Goal: Information Seeking & Learning: Learn about a topic

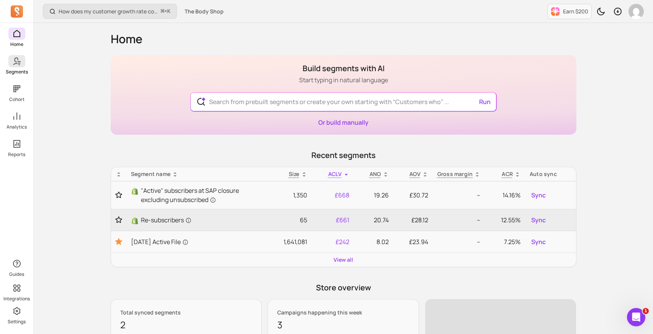
click at [14, 68] on link "Segments" at bounding box center [16, 65] width 33 height 20
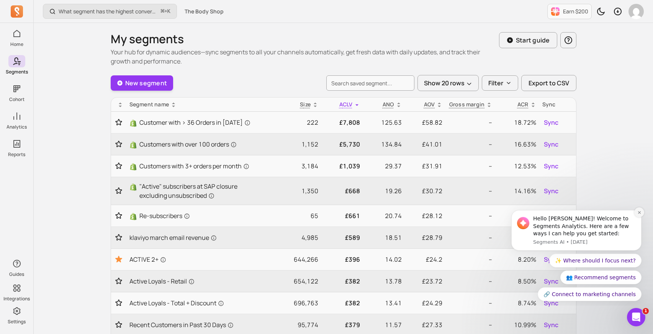
click at [640, 214] on icon "Dismiss notification" at bounding box center [639, 213] width 4 height 4
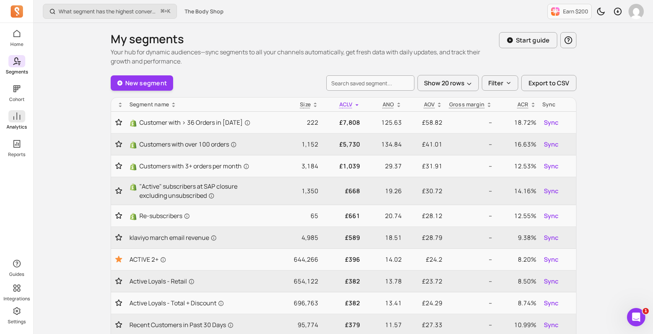
click at [12, 122] on span at bounding box center [16, 116] width 17 height 12
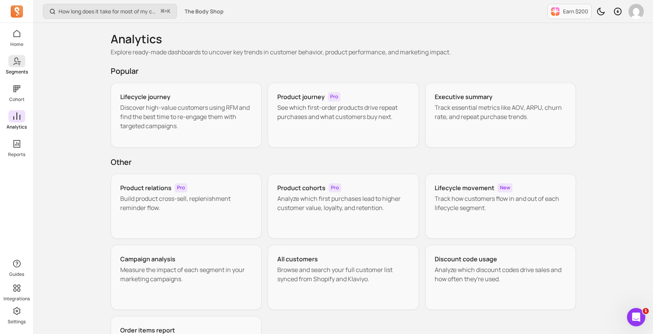
click at [13, 68] on link "Segments" at bounding box center [16, 65] width 33 height 20
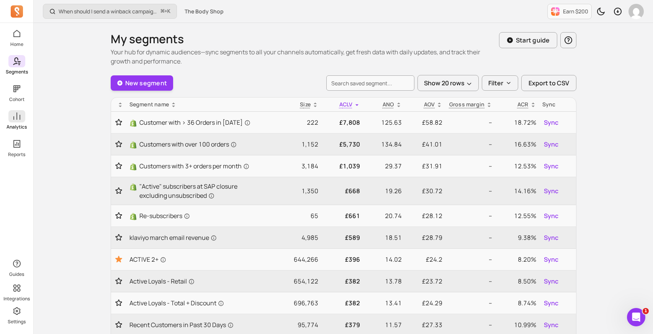
click at [13, 119] on icon at bounding box center [16, 116] width 7 height 7
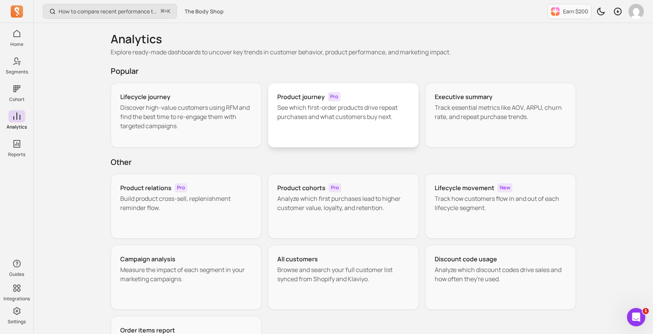
click at [372, 108] on p "See which first-order products drive repeat purchases and what customers buy ne…" at bounding box center [343, 112] width 132 height 18
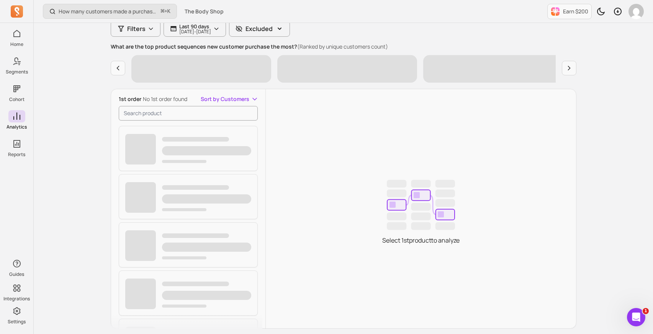
scroll to position [96, 0]
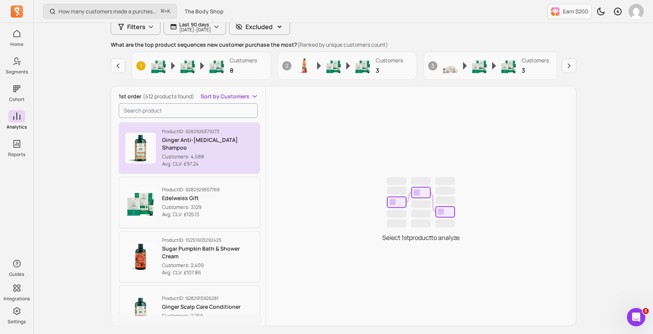
click at [200, 144] on p "Ginger Anti-[MEDICAL_DATA] Shampoo" at bounding box center [208, 143] width 92 height 15
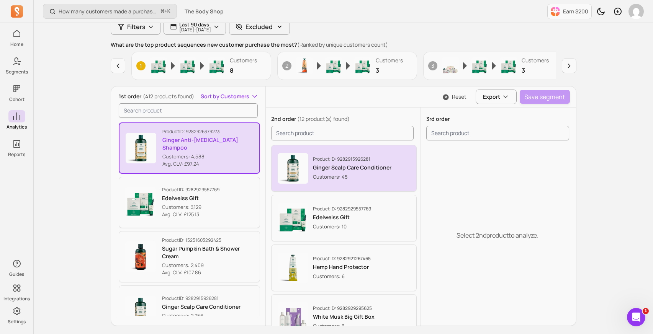
click at [381, 169] on p "Ginger Scalp Care Conditioner" at bounding box center [352, 168] width 79 height 8
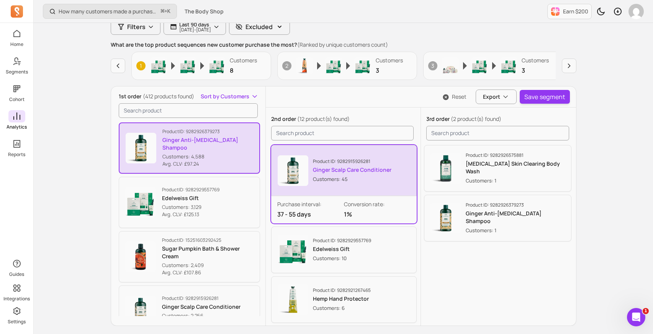
click at [18, 118] on icon at bounding box center [16, 116] width 9 height 9
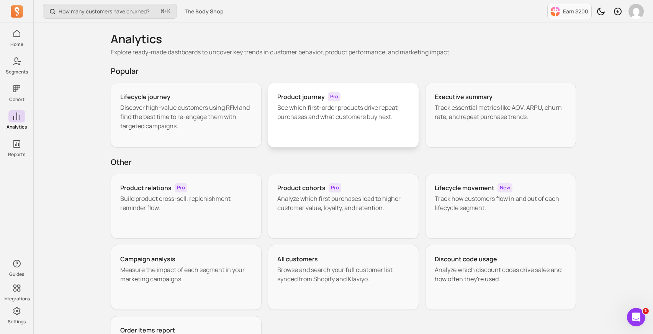
click at [335, 108] on p "See which first-order products drive repeat purchases and what customers buy ne…" at bounding box center [343, 112] width 132 height 18
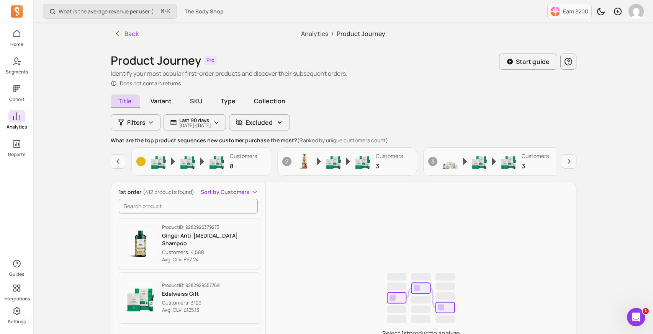
click at [17, 116] on icon at bounding box center [16, 116] width 9 height 9
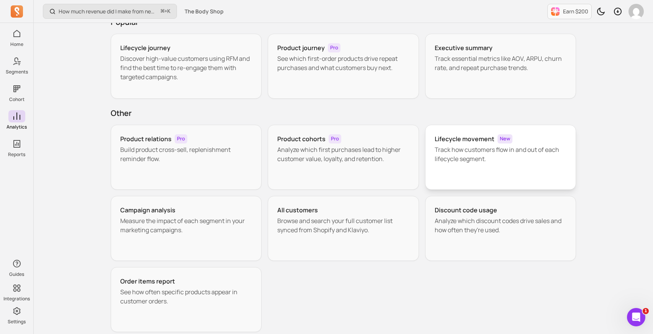
scroll to position [53, 0]
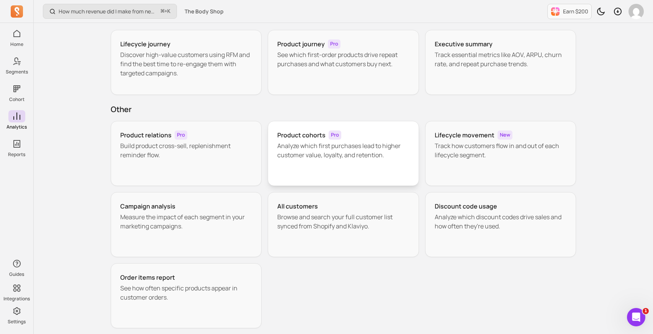
click at [337, 155] on p "Analyze which first purchases lead to higher customer value, loyalty, and reten…" at bounding box center [343, 150] width 132 height 18
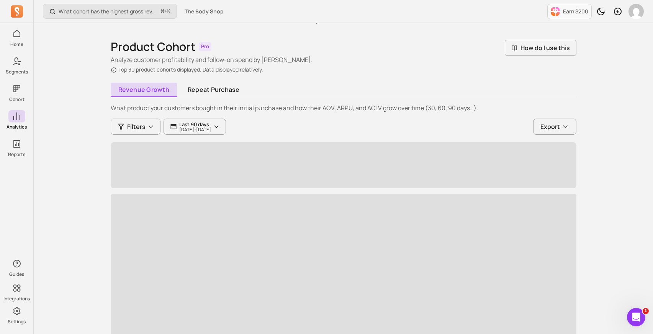
scroll to position [33, 0]
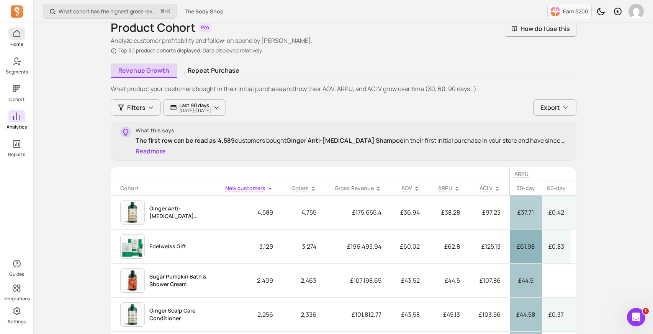
click at [15, 42] on p "Home" at bounding box center [16, 44] width 13 height 6
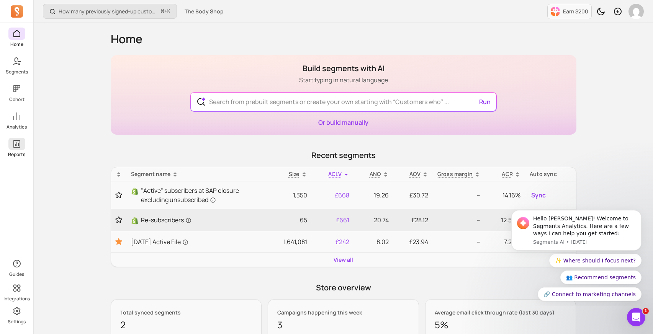
click at [10, 146] on span at bounding box center [16, 144] width 17 height 12
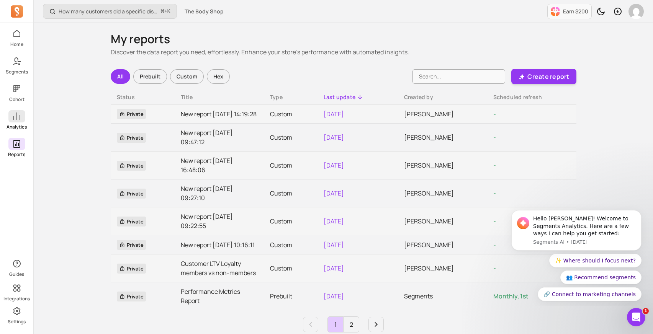
click at [15, 120] on icon at bounding box center [16, 116] width 9 height 9
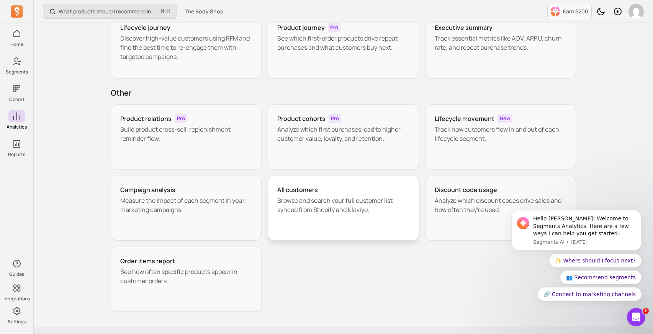
scroll to position [70, 0]
click at [508, 198] on p "Analyze which discount codes drive sales and how often they're used." at bounding box center [501, 205] width 132 height 18
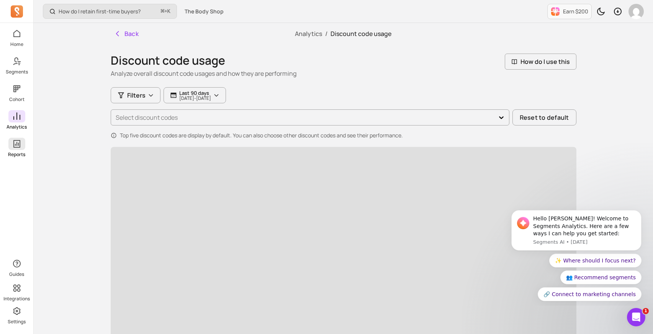
click at [23, 147] on span at bounding box center [16, 144] width 17 height 12
